Goal: Information Seeking & Learning: Learn about a topic

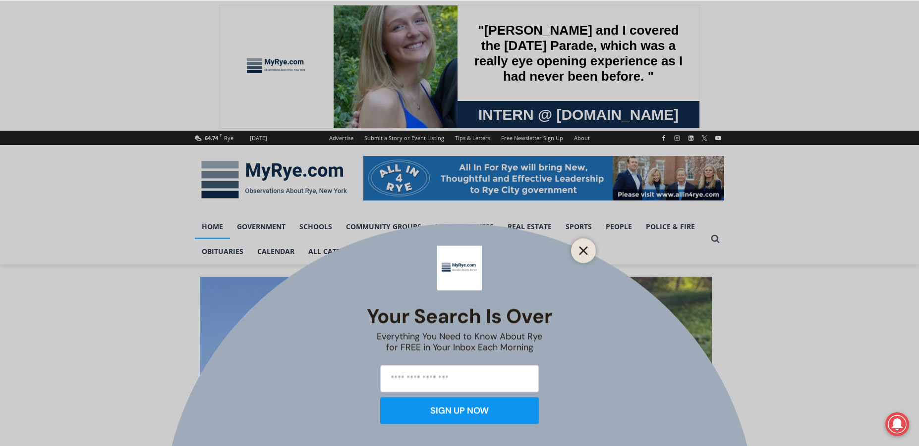
click at [584, 252] on icon "Close" at bounding box center [583, 250] width 9 height 9
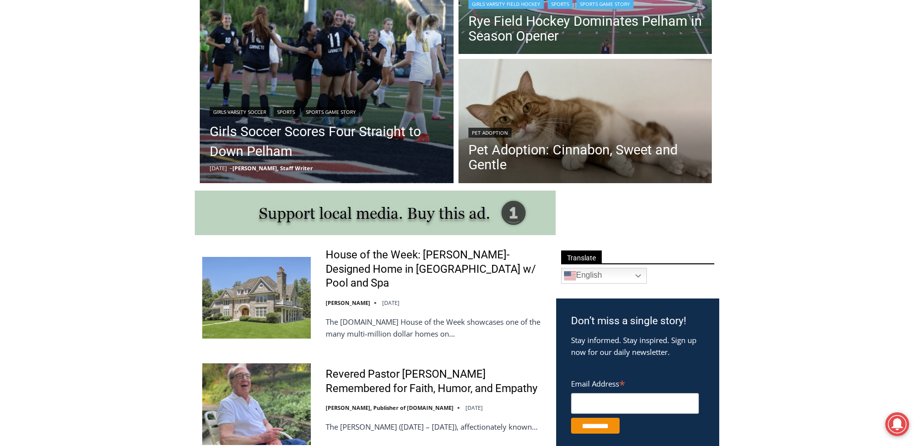
scroll to position [50, 0]
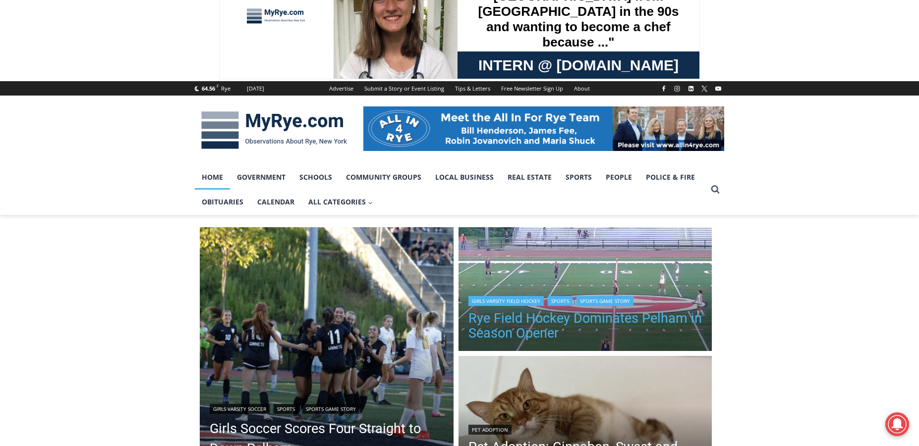
click at [557, 321] on link "Rye Field Hockey Dominates Pelham in Season Opener" at bounding box center [585, 326] width 234 height 30
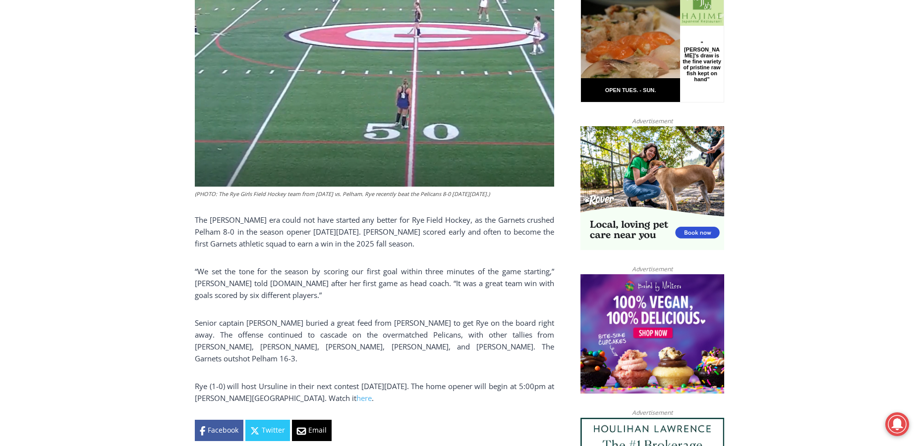
scroll to position [595, 0]
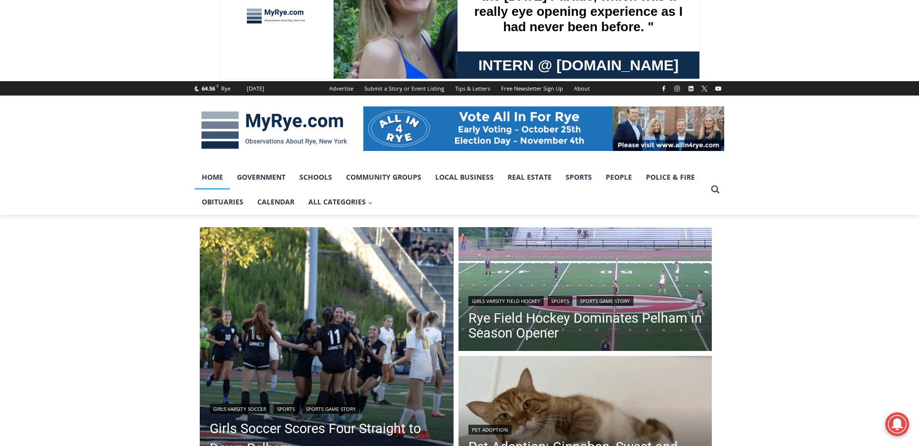
scroll to position [248, 0]
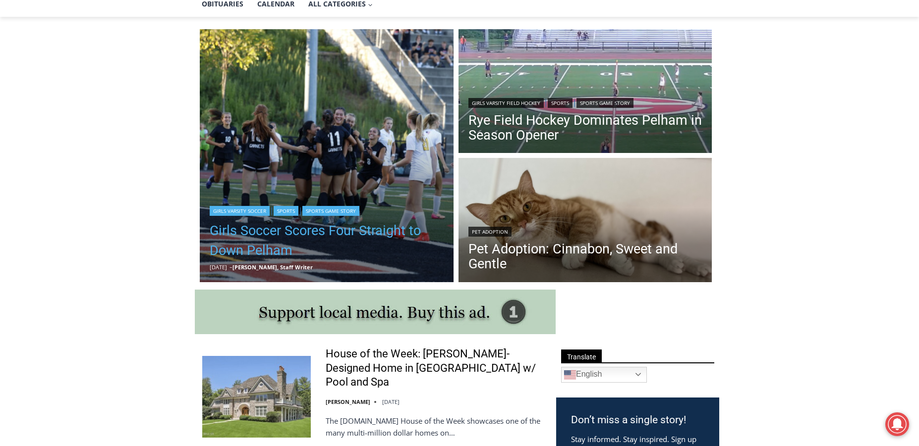
click at [279, 236] on link "Girls Soccer Scores Four Straight to Down Pelham" at bounding box center [327, 241] width 234 height 40
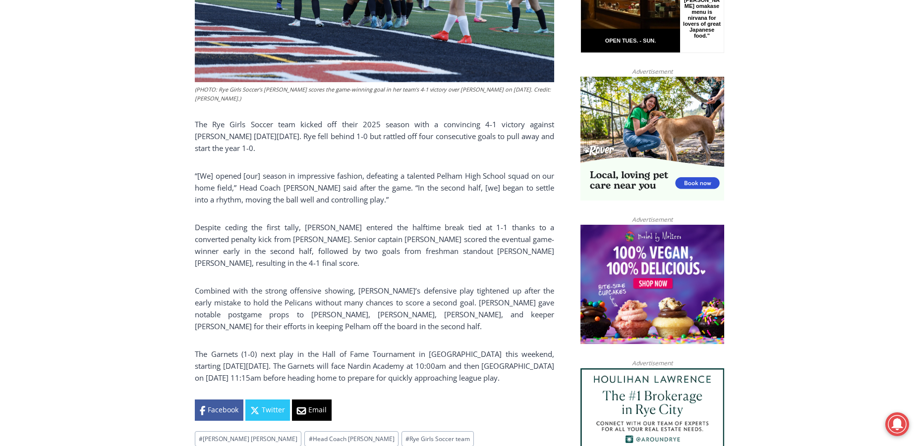
scroll to position [842, 0]
